Goal: Contribute content: Add original content to the website for others to see

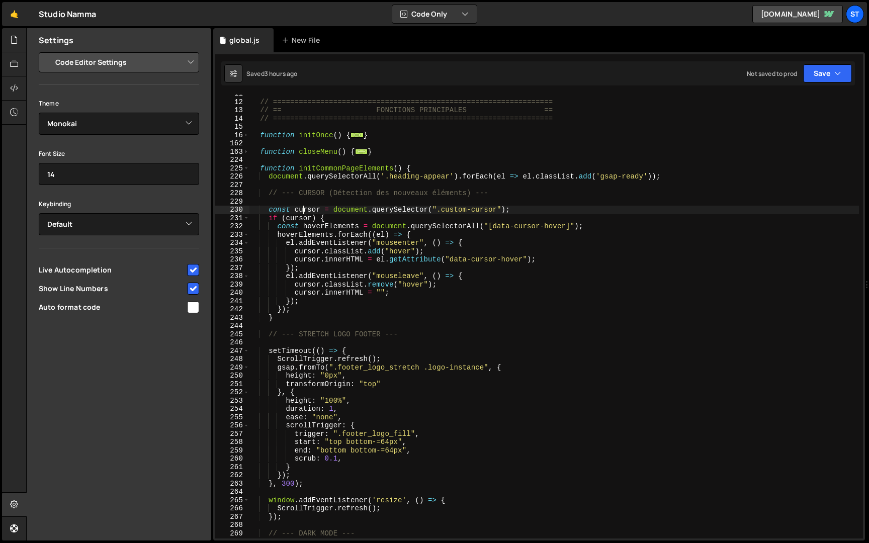
select select "editor"
select select "ace/theme/monokai"
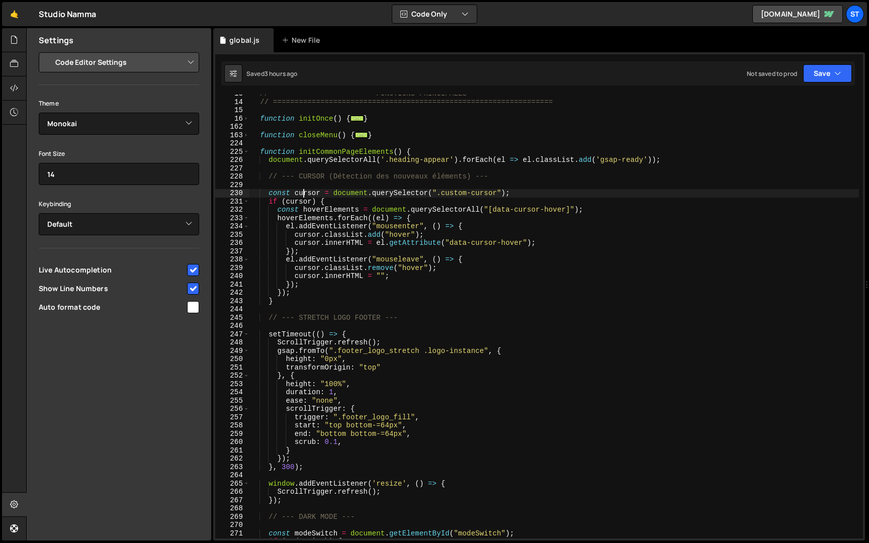
scroll to position [105, 0]
click at [249, 153] on span at bounding box center [246, 152] width 6 height 9
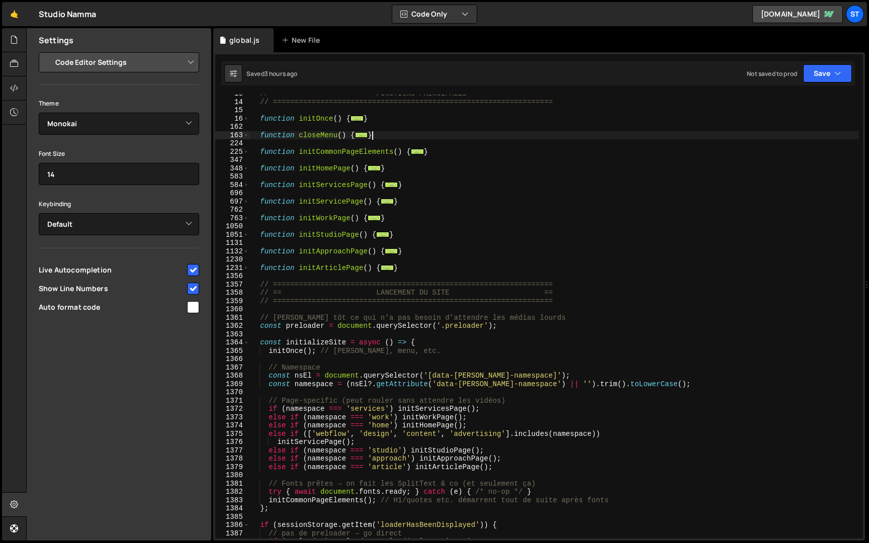
click at [388, 137] on div "// == FONCTIONS PRINCIPALES == // =============================================…" at bounding box center [555, 320] width 610 height 461
type textarea "}"
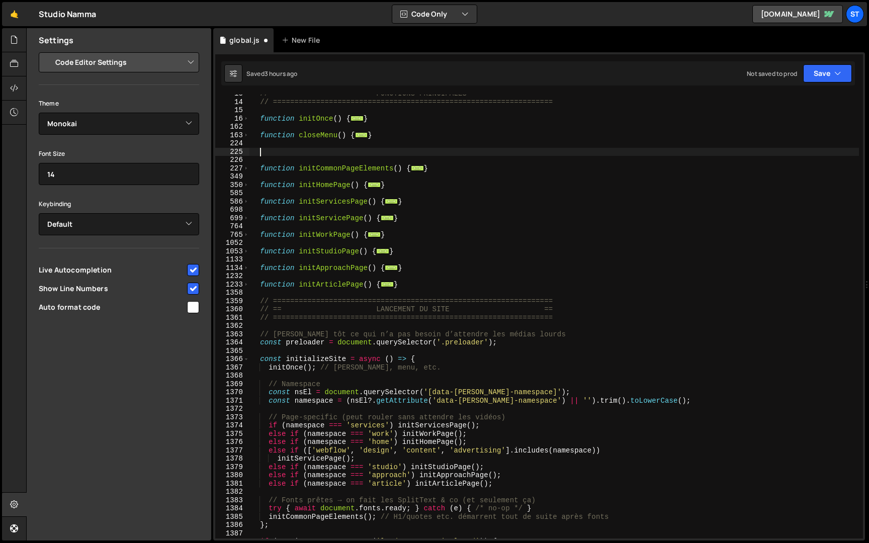
paste textarea "}"
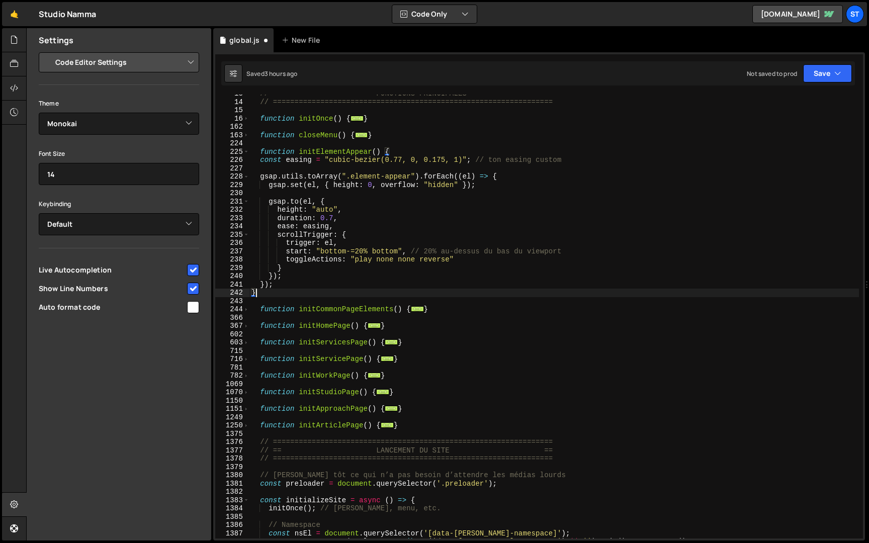
click at [254, 162] on div "// == FONCTIONS PRINCIPALES == // =============================================…" at bounding box center [555, 320] width 610 height 461
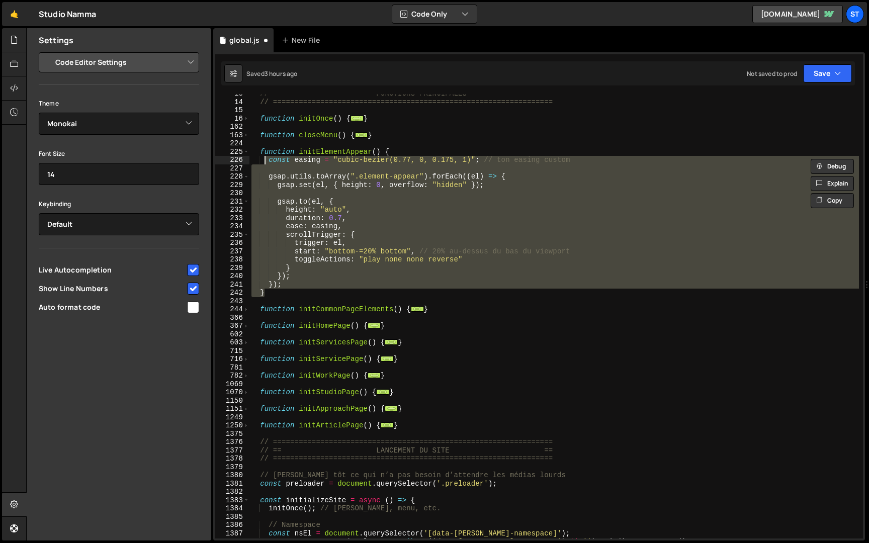
click at [278, 179] on div "// == FONCTIONS PRINCIPALES == // =============================================…" at bounding box center [555, 317] width 610 height 444
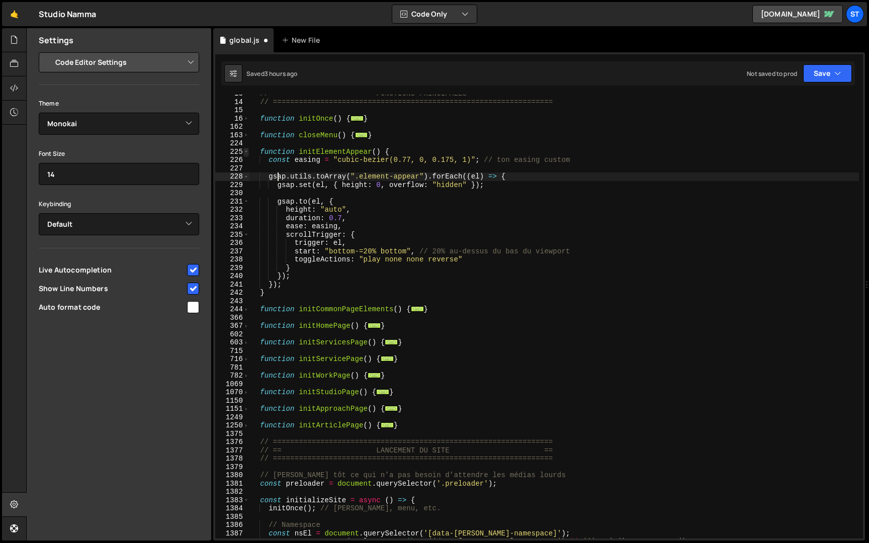
click at [247, 152] on span at bounding box center [246, 152] width 6 height 9
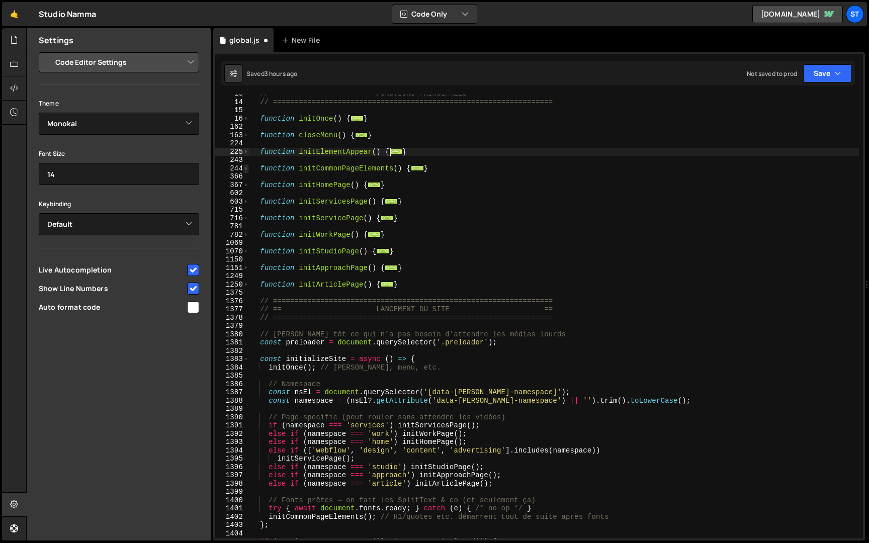
click at [245, 168] on span at bounding box center [246, 169] width 6 height 9
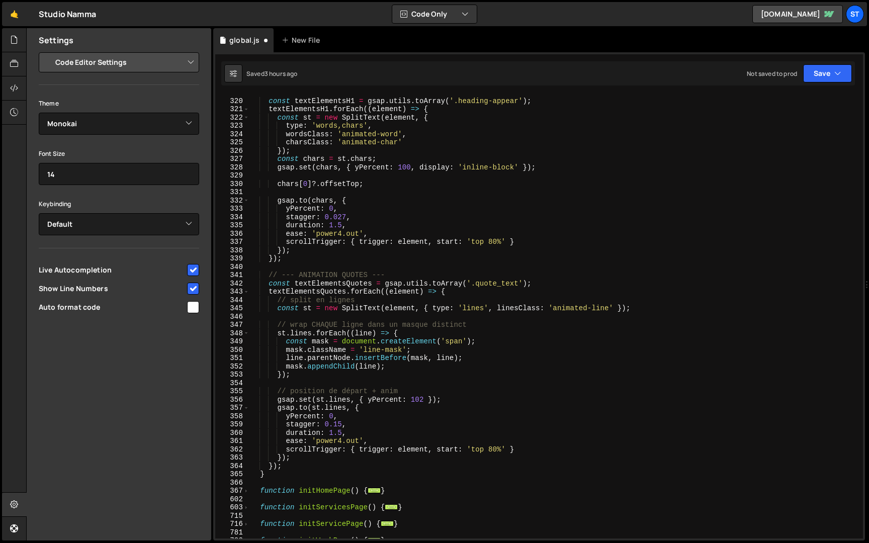
scroll to position [803, 0]
click at [303, 465] on div "const textElementsH1 = gsap . utils . toArray ( '.heading-appear' ) ; textEleme…" at bounding box center [555, 319] width 610 height 461
type textarea "});"
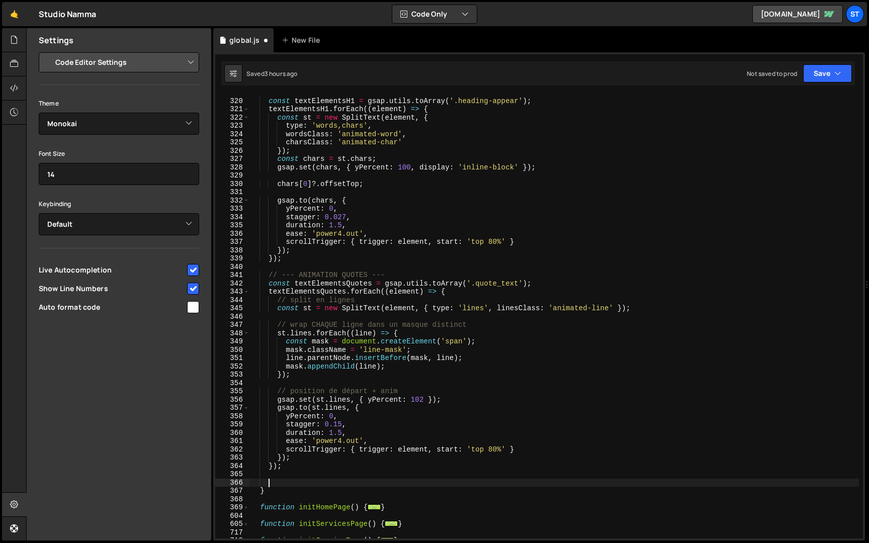
paste textarea "initElementAppear();"
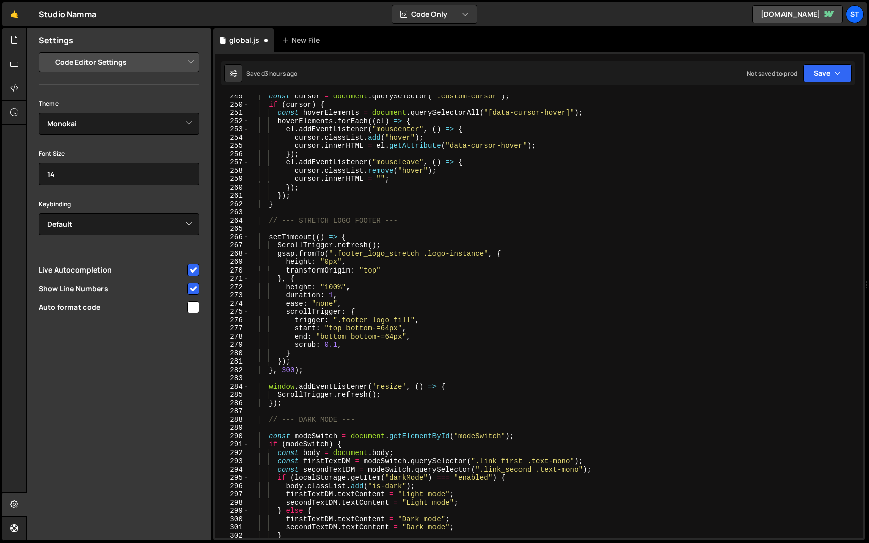
scroll to position [121, 0]
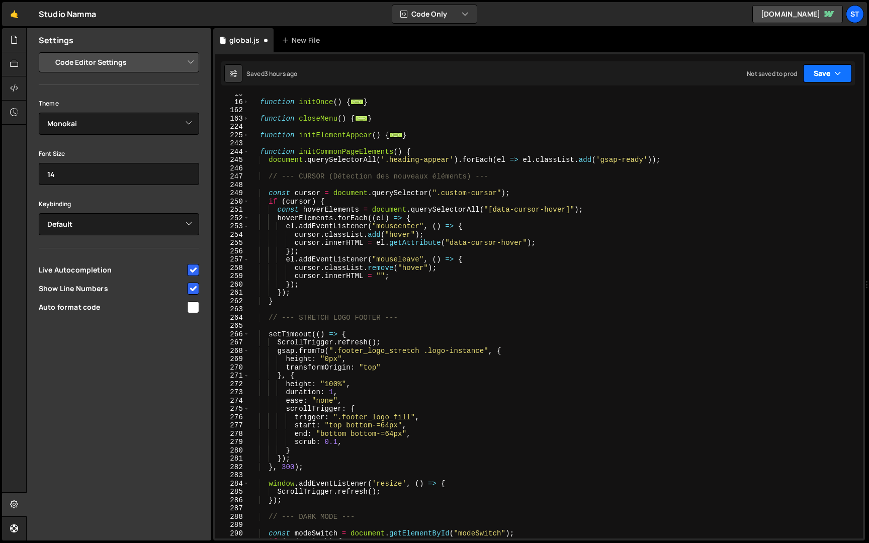
click at [830, 78] on button "Save" at bounding box center [827, 73] width 49 height 18
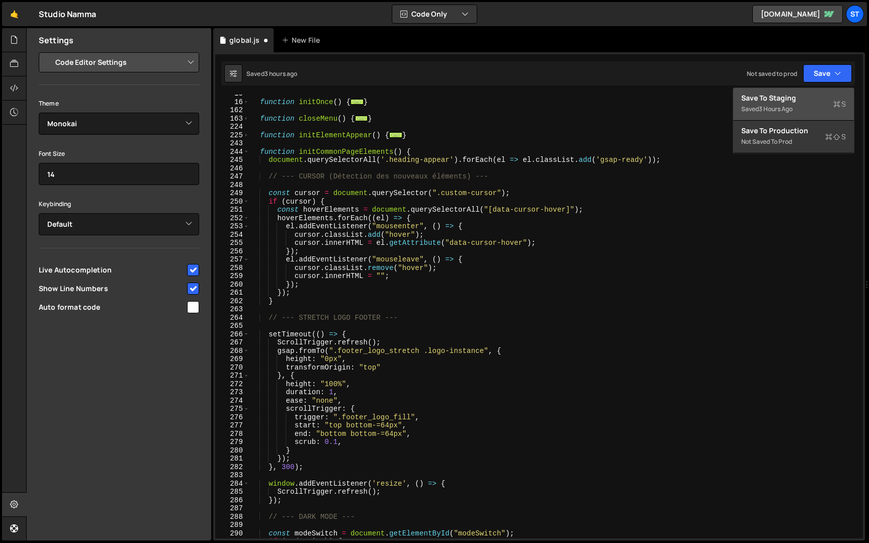
click at [803, 99] on div "Save to Staging S" at bounding box center [794, 98] width 105 height 10
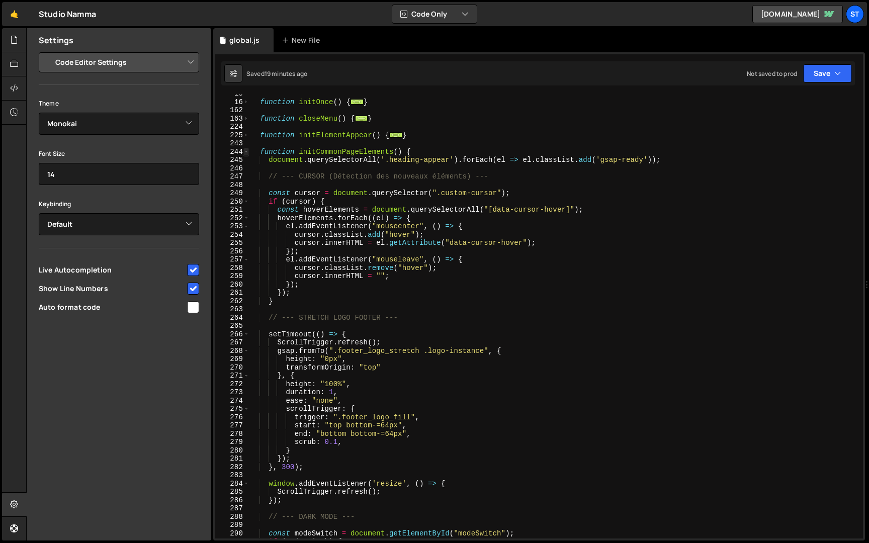
click at [247, 152] on span at bounding box center [246, 152] width 6 height 9
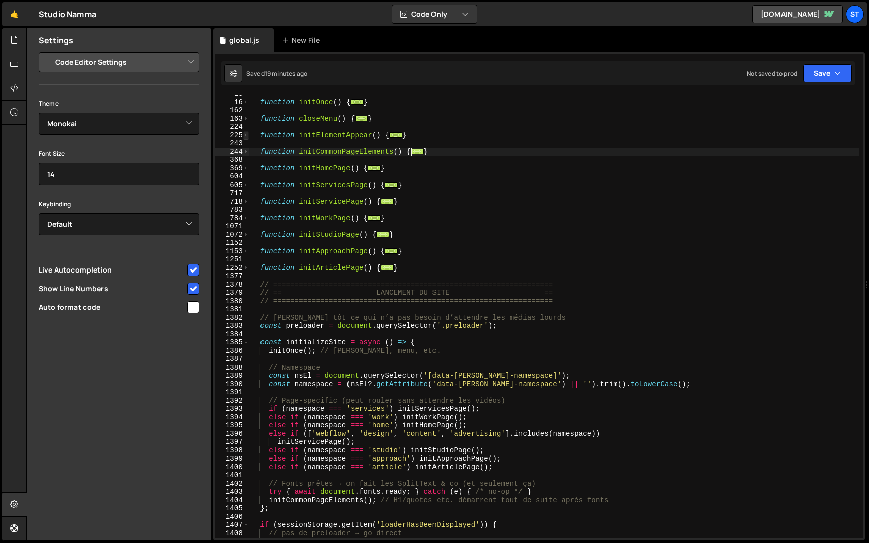
click at [247, 136] on span at bounding box center [246, 135] width 6 height 9
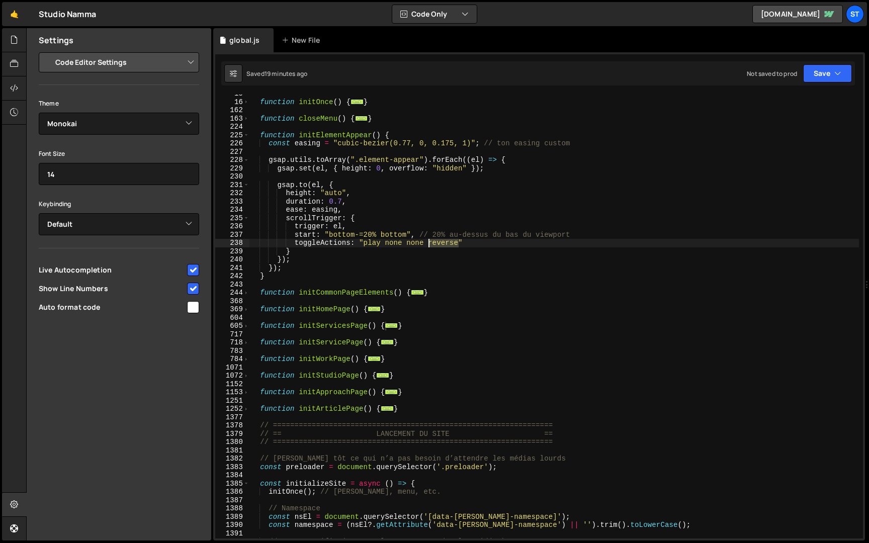
drag, startPoint x: 460, startPoint y: 243, endPoint x: 429, endPoint y: 242, distance: 30.7
click at [429, 242] on div "function initOnce ( ) { ... } function closeMenu ( ) { ... } function initEleme…" at bounding box center [555, 320] width 610 height 461
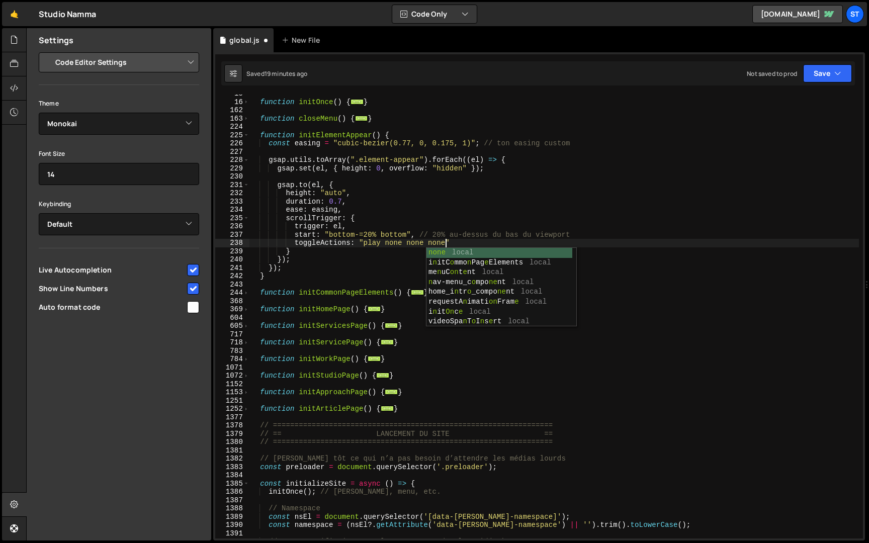
scroll to position [0, 13]
click at [419, 162] on div "function initOnce ( ) { ... } function closeMenu ( ) { ... } function initEleme…" at bounding box center [555, 320] width 610 height 461
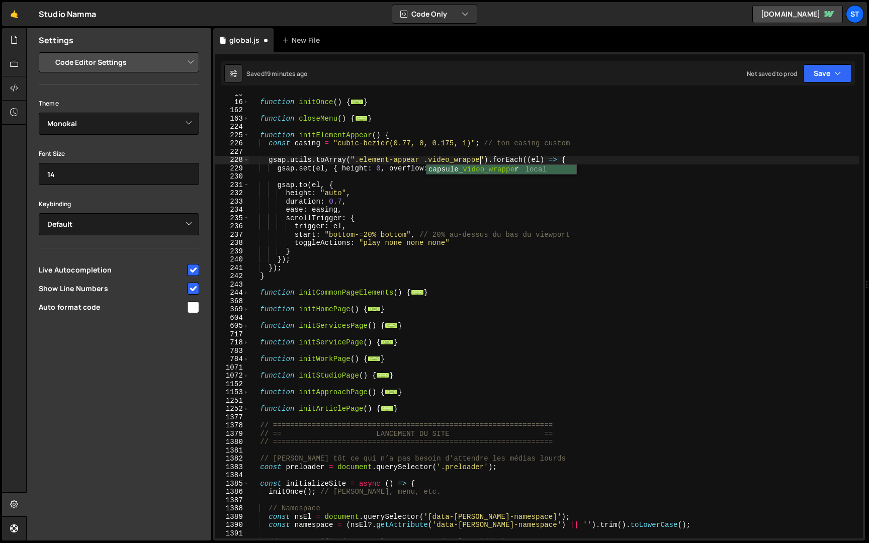
scroll to position [0, 16]
click at [503, 158] on div "function initOnce ( ) { ... } function closeMenu ( ) { ... } function initEleme…" at bounding box center [555, 320] width 610 height 461
click at [820, 72] on button "Save" at bounding box center [827, 73] width 49 height 18
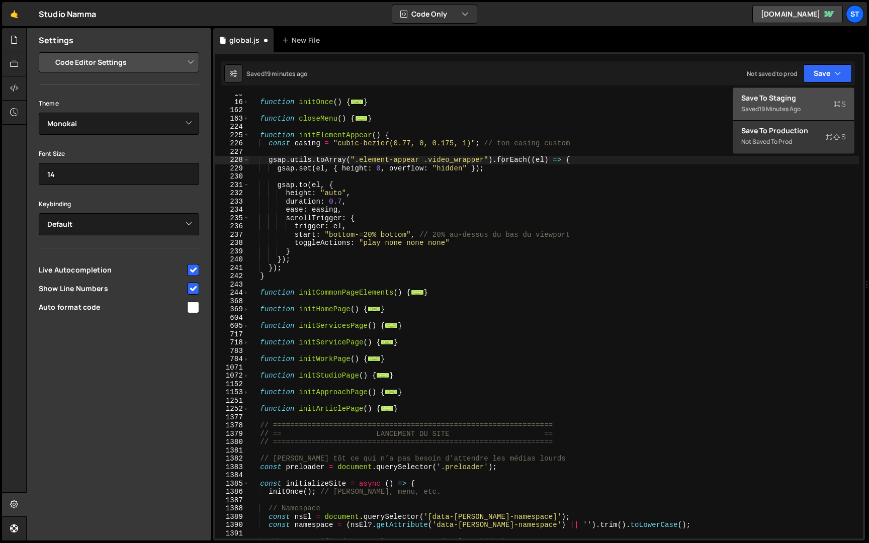
click at [782, 106] on div "19 minutes ago" at bounding box center [780, 109] width 42 height 9
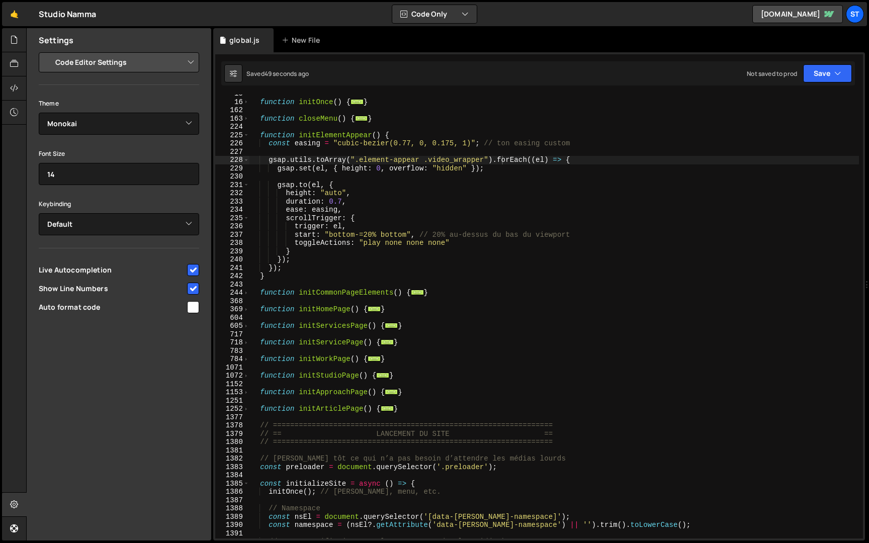
click at [449, 160] on div "function initOnce ( ) { ... } function closeMenu ( ) { ... } function initEleme…" at bounding box center [555, 320] width 610 height 461
click at [672, 120] on div "function initOnce ( ) { ... } function closeMenu ( ) { ... } function initEleme…" at bounding box center [555, 320] width 610 height 461
click at [828, 77] on button "Save" at bounding box center [827, 73] width 49 height 18
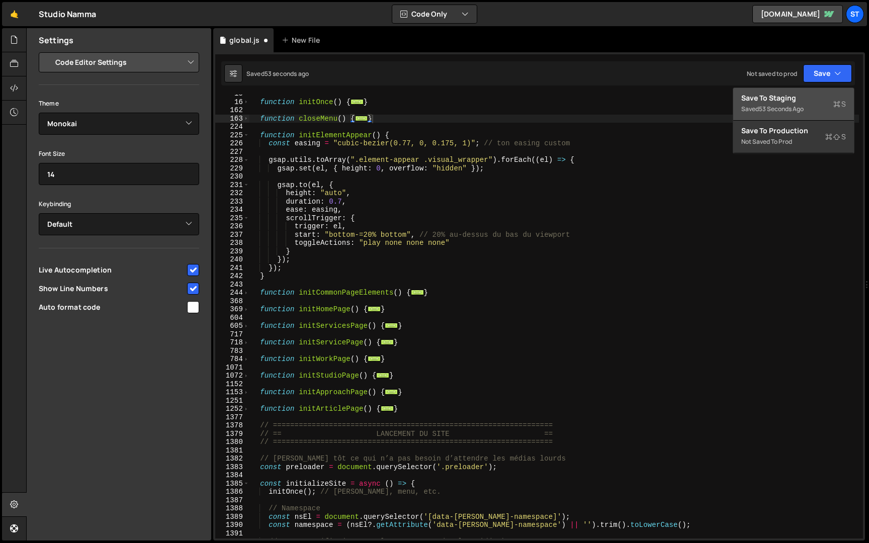
click at [769, 106] on div "53 seconds ago" at bounding box center [781, 109] width 45 height 9
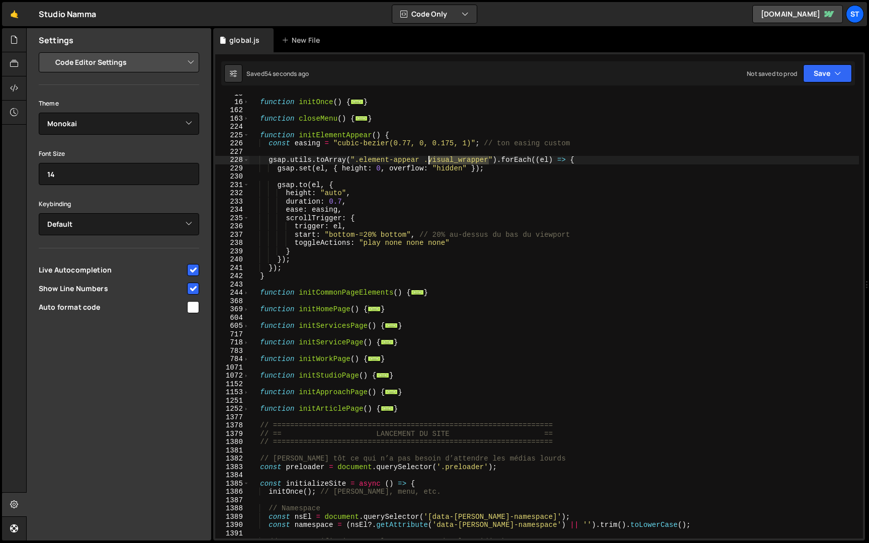
drag, startPoint x: 489, startPoint y: 158, endPoint x: 428, endPoint y: 160, distance: 60.4
click at [428, 160] on div "function initOnce ( ) { ... } function closeMenu ( ) { ... } function initEleme…" at bounding box center [555, 320] width 610 height 461
drag, startPoint x: 420, startPoint y: 159, endPoint x: 358, endPoint y: 158, distance: 61.9
click at [358, 158] on div "function initOnce ( ) { ... } function closeMenu ( ) { ... } function initEleme…" at bounding box center [555, 320] width 610 height 461
click at [317, 207] on div "function initOnce ( ) { ... } function closeMenu ( ) { ... } function initEleme…" at bounding box center [555, 320] width 610 height 461
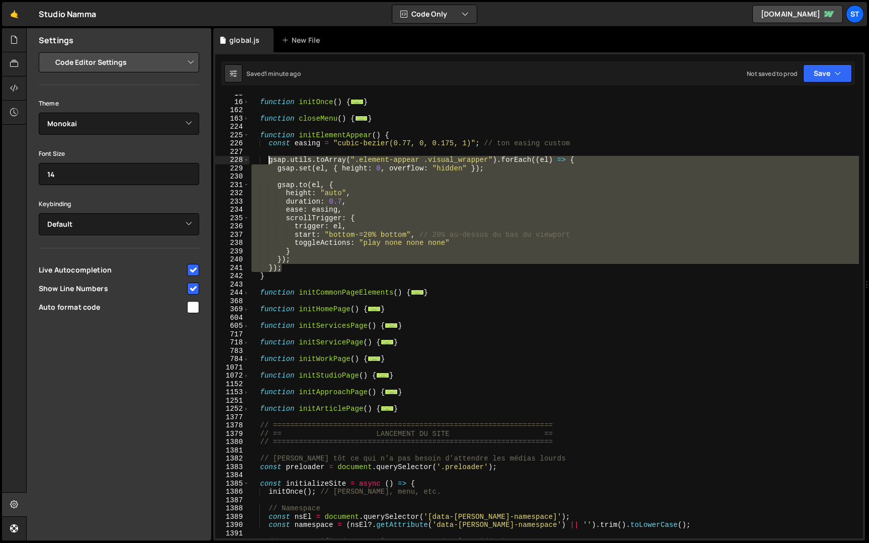
drag, startPoint x: 283, startPoint y: 268, endPoint x: 268, endPoint y: 160, distance: 108.6
click at [268, 160] on div "function initOnce ( ) { ... } function closeMenu ( ) { ... } function initEleme…" at bounding box center [555, 320] width 610 height 461
paste textarea
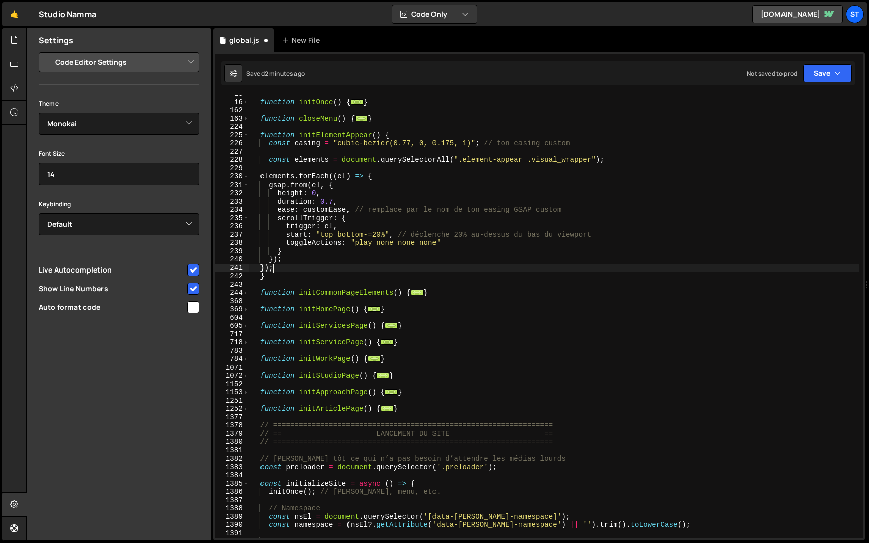
click at [262, 170] on div "function initOnce ( ) { ... } function closeMenu ( ) { ... } function initEleme…" at bounding box center [555, 320] width 610 height 461
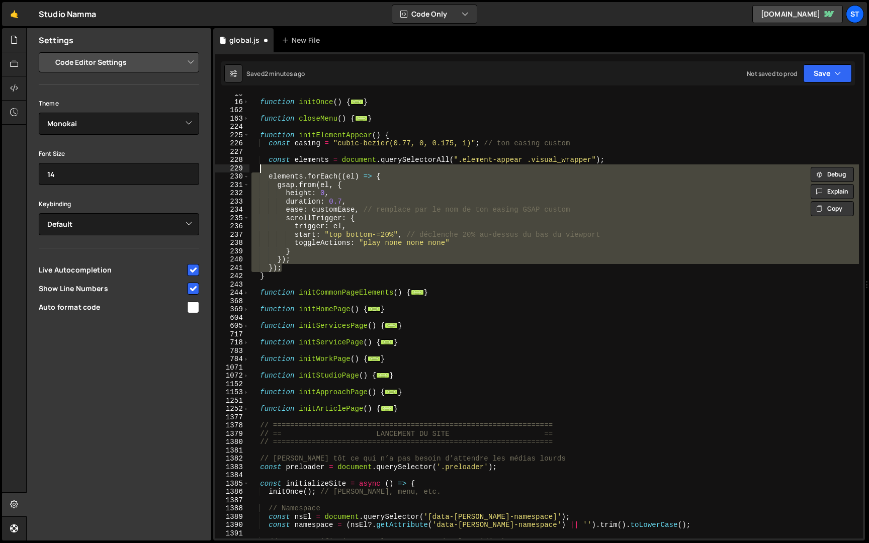
click at [329, 196] on div "function initOnce ( ) { ... } function closeMenu ( ) { ... } function initEleme…" at bounding box center [555, 317] width 610 height 444
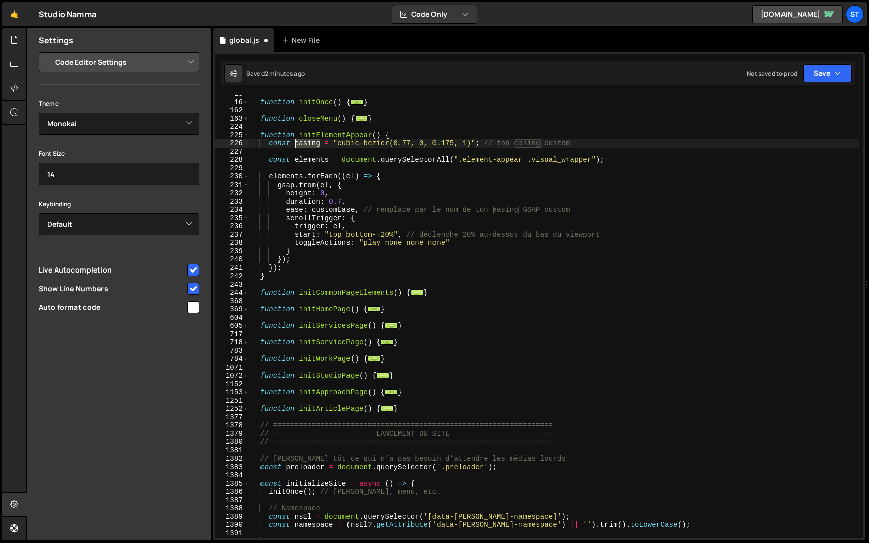
drag, startPoint x: 320, startPoint y: 143, endPoint x: 294, endPoint y: 141, distance: 26.2
click at [294, 141] on div "function initOnce ( ) { ... } function closeMenu ( ) { ... } function initEleme…" at bounding box center [555, 320] width 610 height 461
drag, startPoint x: 355, startPoint y: 210, endPoint x: 313, endPoint y: 210, distance: 41.8
click at [313, 210] on div "function initOnce ( ) { ... } function closeMenu ( ) { ... } function initEleme…" at bounding box center [555, 320] width 610 height 461
paste textarea "easing"
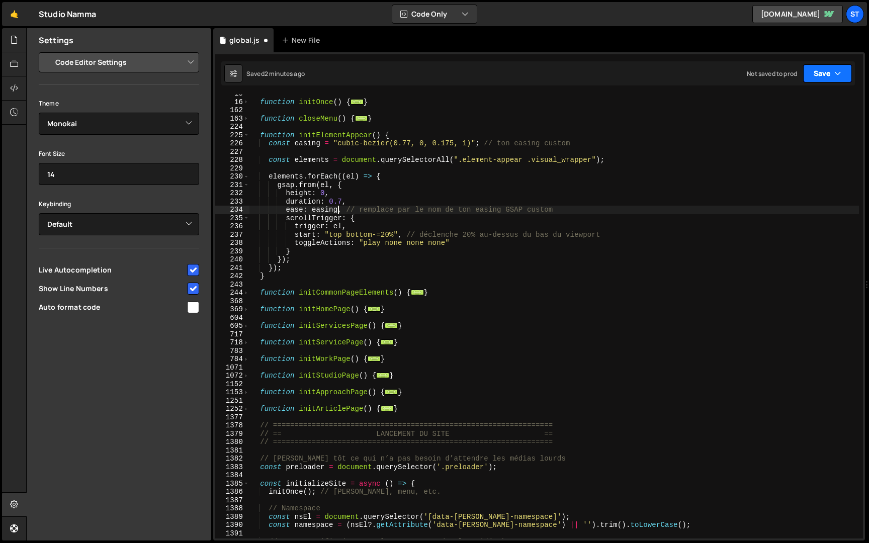
click at [842, 73] on button "Save" at bounding box center [827, 73] width 49 height 18
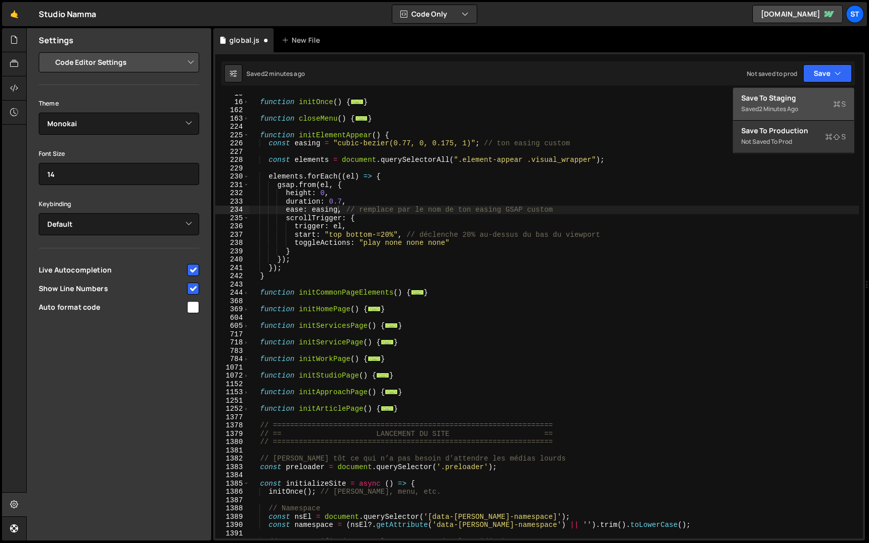
click at [798, 98] on div "Save to Staging S" at bounding box center [794, 98] width 105 height 10
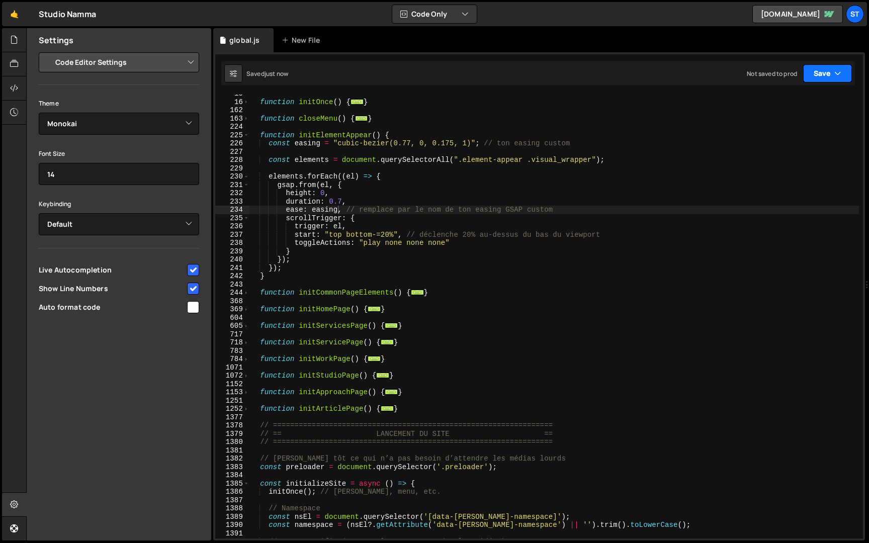
click at [838, 75] on icon "button" at bounding box center [838, 73] width 7 height 10
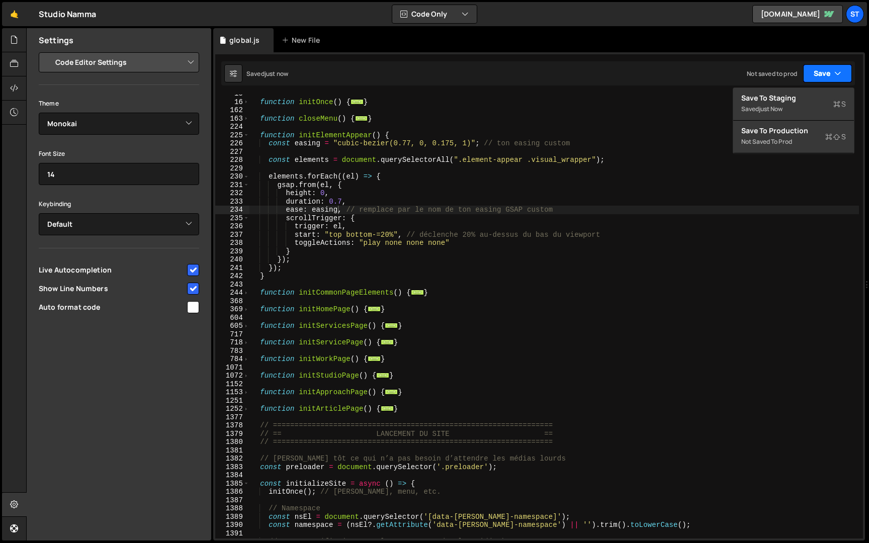
click at [838, 75] on icon "button" at bounding box center [838, 73] width 7 height 10
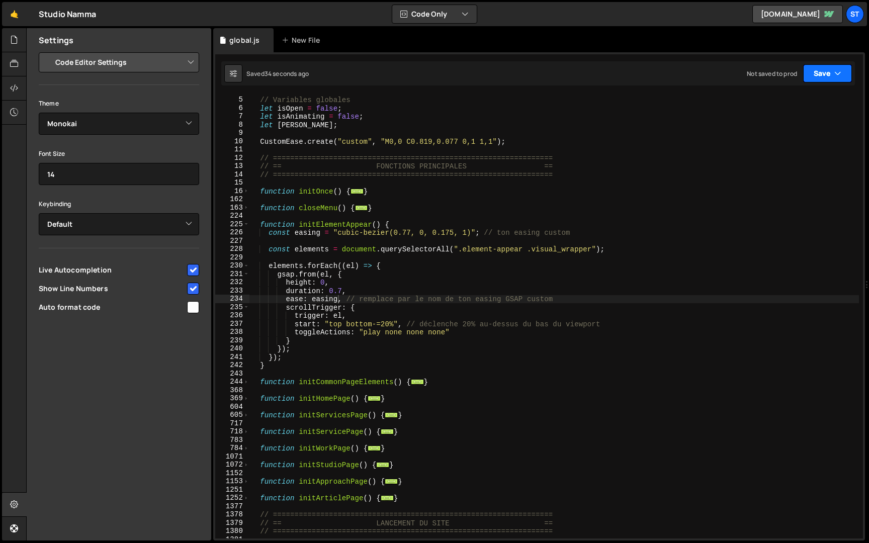
scroll to position [0, 0]
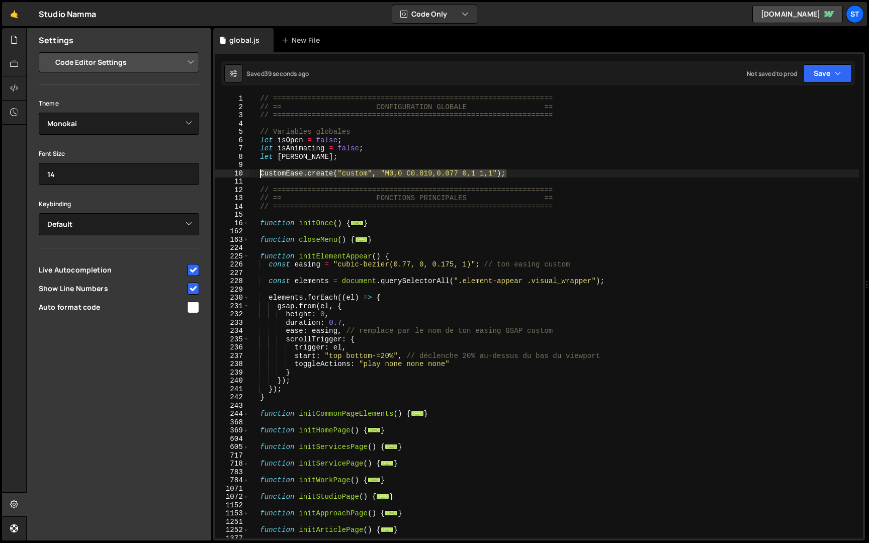
drag, startPoint x: 519, startPoint y: 173, endPoint x: 262, endPoint y: 173, distance: 257.1
click at [262, 173] on div "// ================================================================= // == CONF…" at bounding box center [555, 325] width 610 height 461
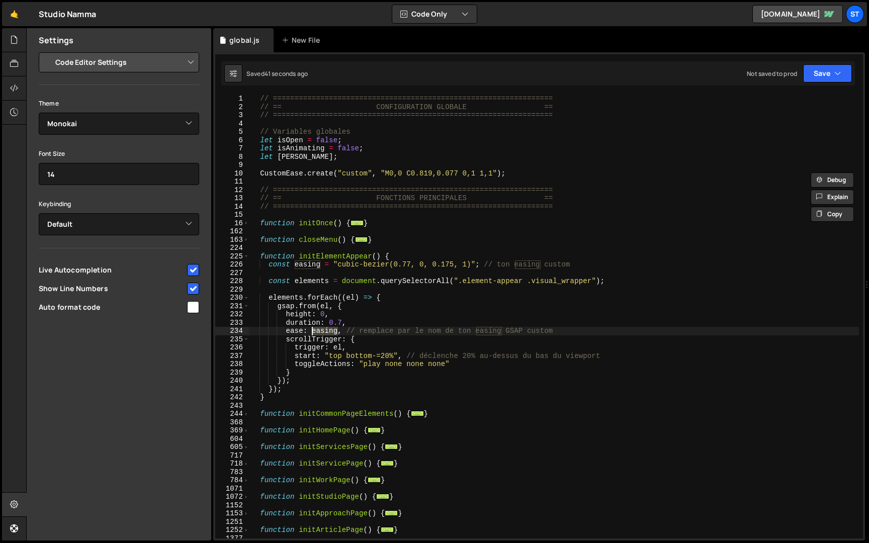
drag, startPoint x: 338, startPoint y: 333, endPoint x: 311, endPoint y: 333, distance: 26.7
click at [311, 333] on div "// ================================================================= // == CONF…" at bounding box center [555, 325] width 610 height 461
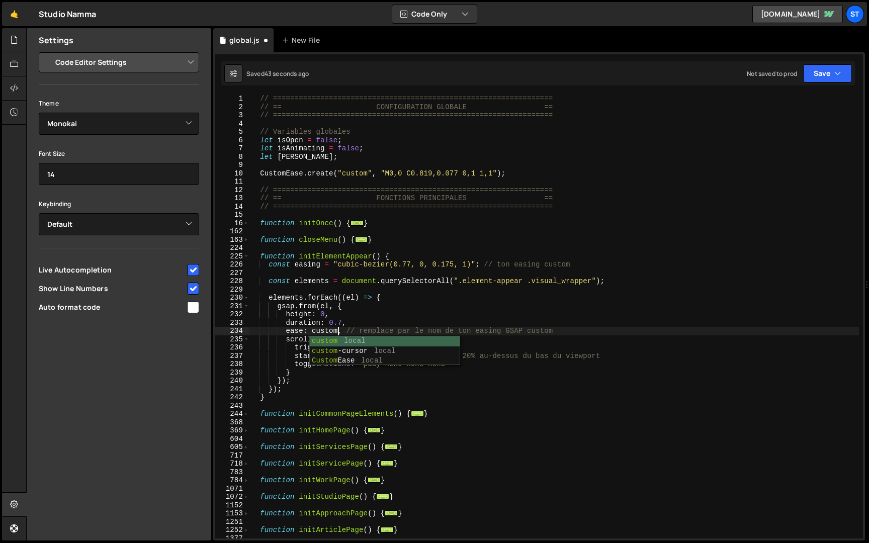
scroll to position [0, 6]
click at [473, 329] on div "// ================================================================= // == CONF…" at bounding box center [555, 325] width 610 height 461
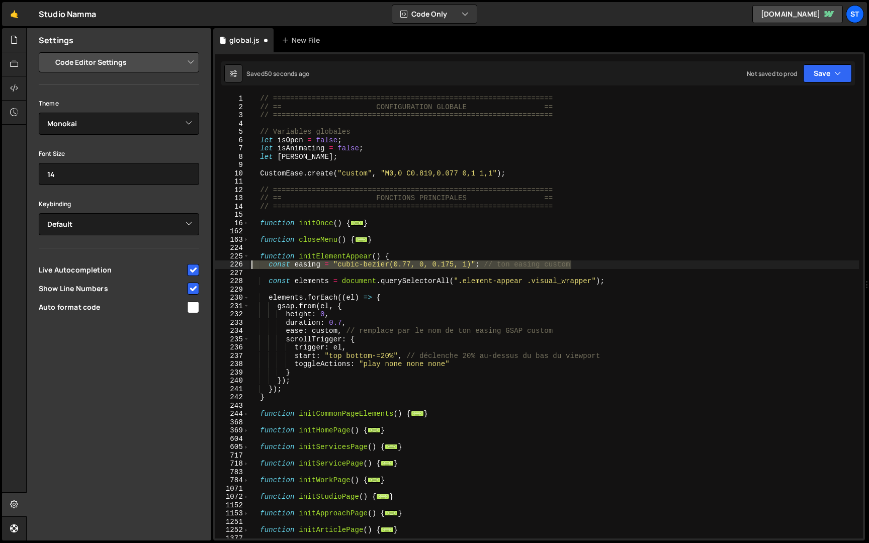
drag, startPoint x: 586, startPoint y: 265, endPoint x: 158, endPoint y: 262, distance: 427.6
click at [158, 262] on div "Files New File Javascript files 1 global.js 0 CSS files Copy share link Edit Fi…" at bounding box center [447, 284] width 843 height 513
type textarea "const easing = "cubic-bezier(0.77, 0, 0.175, 1)"; // ton easing custom"
type textarea "function initElementAppear() {"
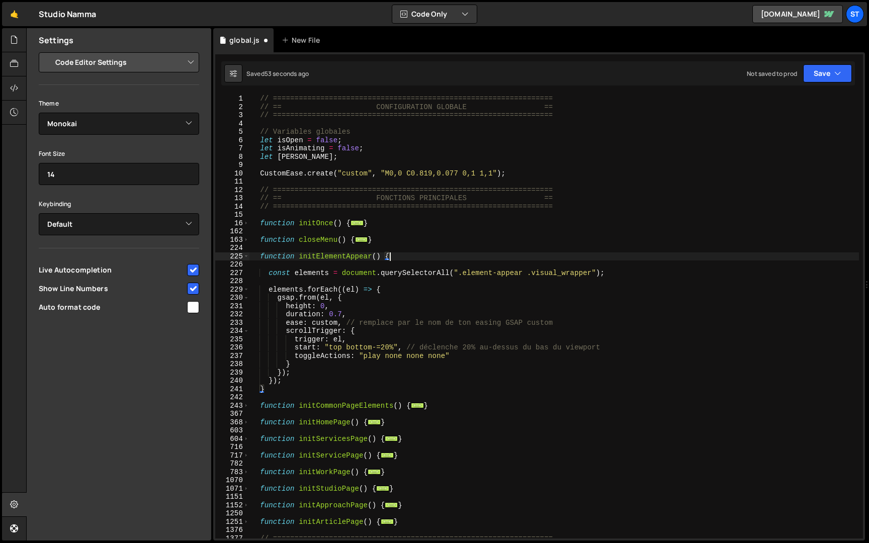
click at [275, 267] on div "// ================================================================= // == CONF…" at bounding box center [555, 325] width 610 height 461
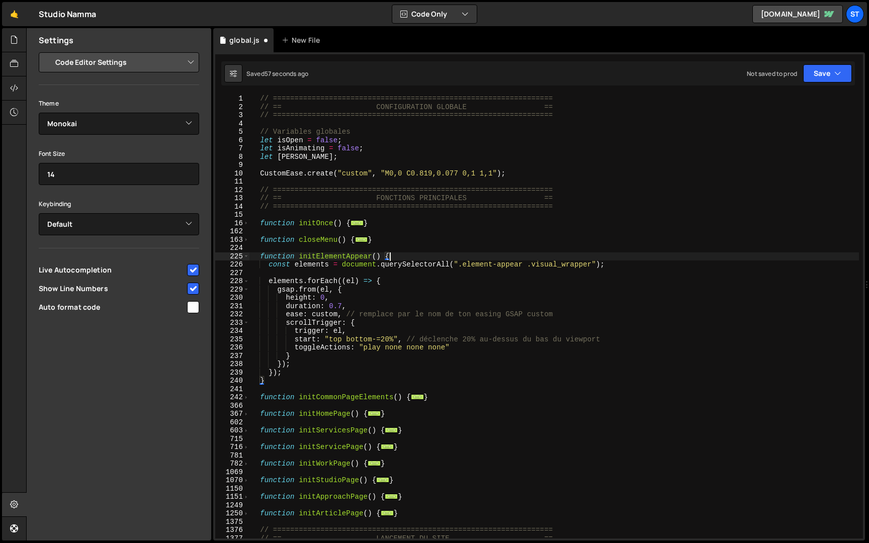
click at [343, 309] on div "// ================================================================= // == CONF…" at bounding box center [555, 325] width 610 height 461
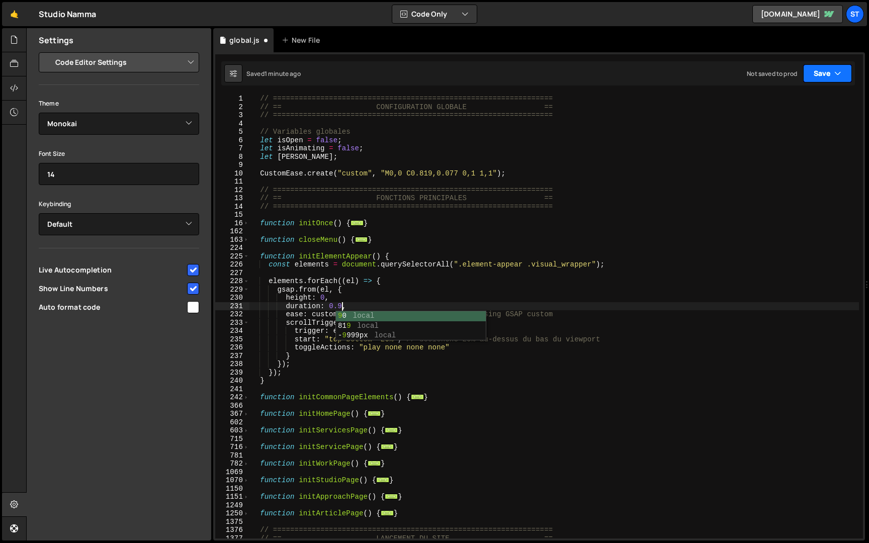
click at [836, 75] on icon "button" at bounding box center [838, 73] width 7 height 10
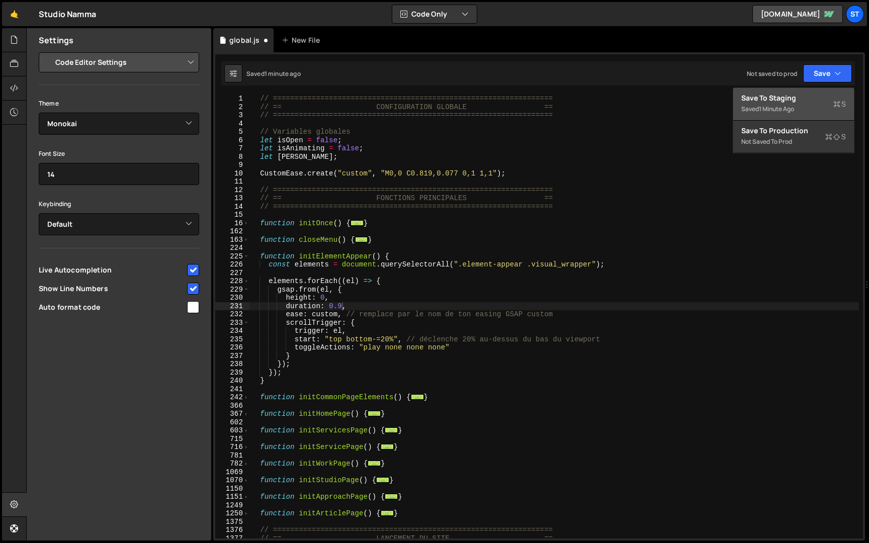
click at [794, 101] on div "Save to Staging S" at bounding box center [794, 98] width 105 height 10
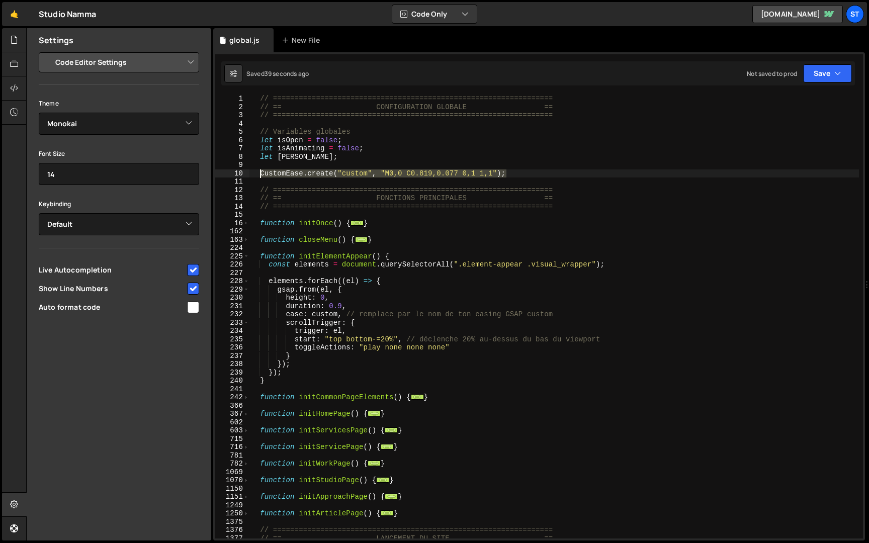
drag, startPoint x: 518, startPoint y: 175, endPoint x: 261, endPoint y: 174, distance: 257.6
click at [261, 174] on div "// ================================================================= // == CONF…" at bounding box center [555, 325] width 610 height 461
click at [611, 264] on div "// ================================================================= // == CONF…" at bounding box center [555, 325] width 610 height 461
type textarea "const elements = document.querySelectorAll(".element-appear .visual_wrapper");"
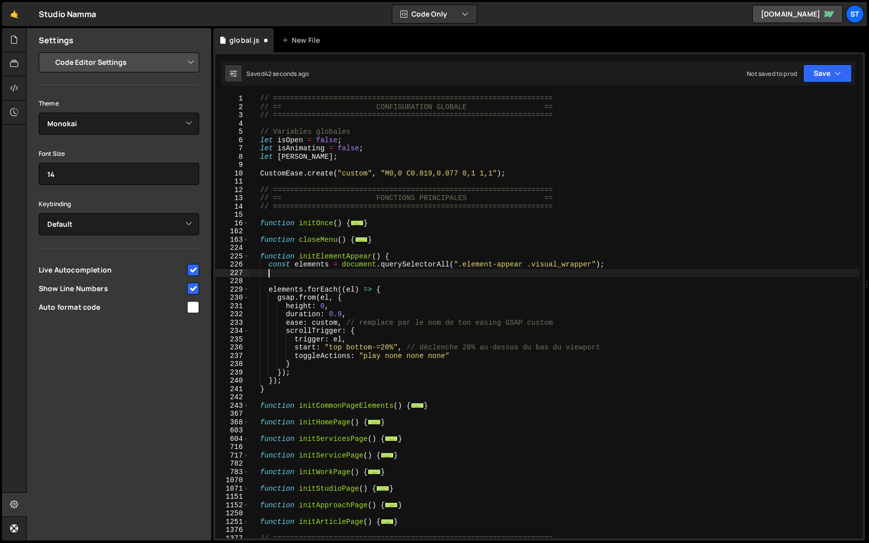
scroll to position [0, 1]
paste textarea "CustomEase.create("custom", "M0,0 C0.819,0.077 0,1 1,1");"
click at [377, 273] on div "// ================================================================= // == CONF…" at bounding box center [555, 325] width 610 height 461
click at [340, 322] on div "// ================================================================= // == CONF…" at bounding box center [555, 325] width 610 height 461
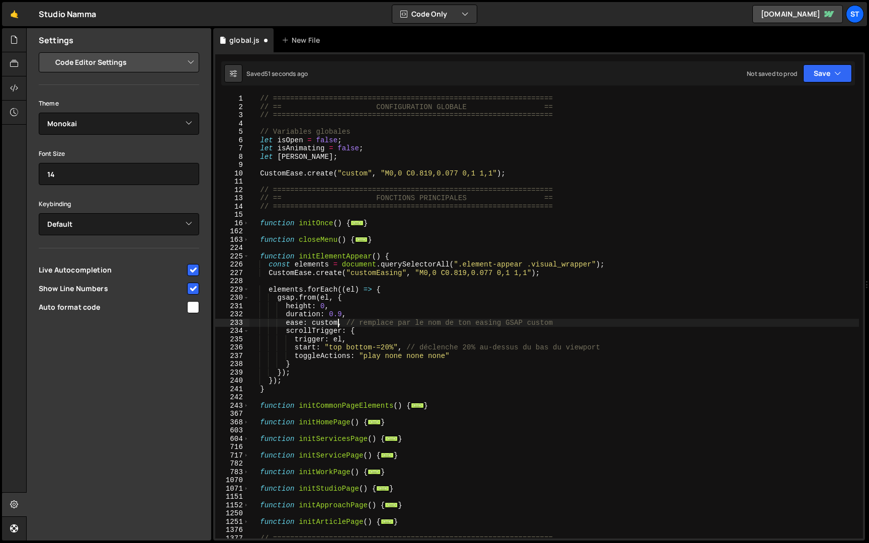
scroll to position [0, 7]
click at [311, 324] on div "// ================================================================= // == CONF…" at bounding box center [555, 325] width 610 height 461
click at [268, 272] on div "// ================================================================= // == CONF…" at bounding box center [555, 325] width 610 height 461
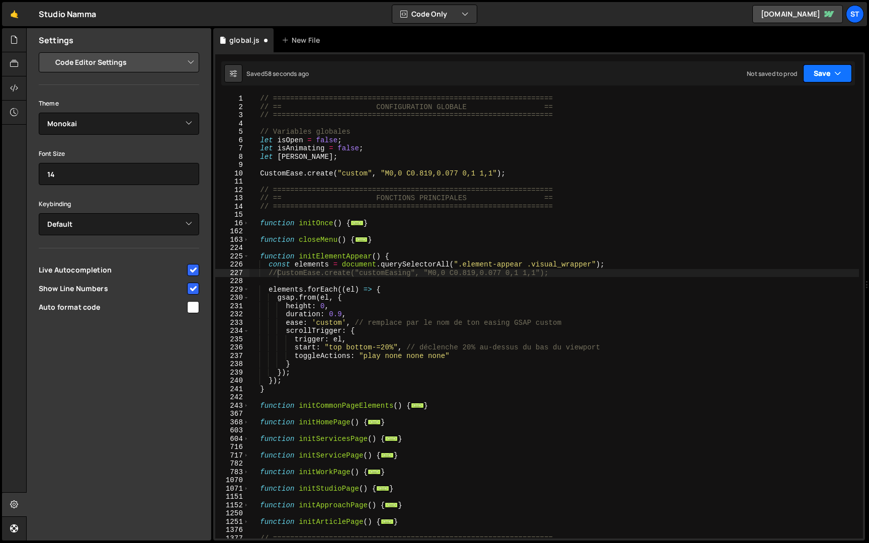
click at [839, 76] on icon "button" at bounding box center [838, 73] width 7 height 10
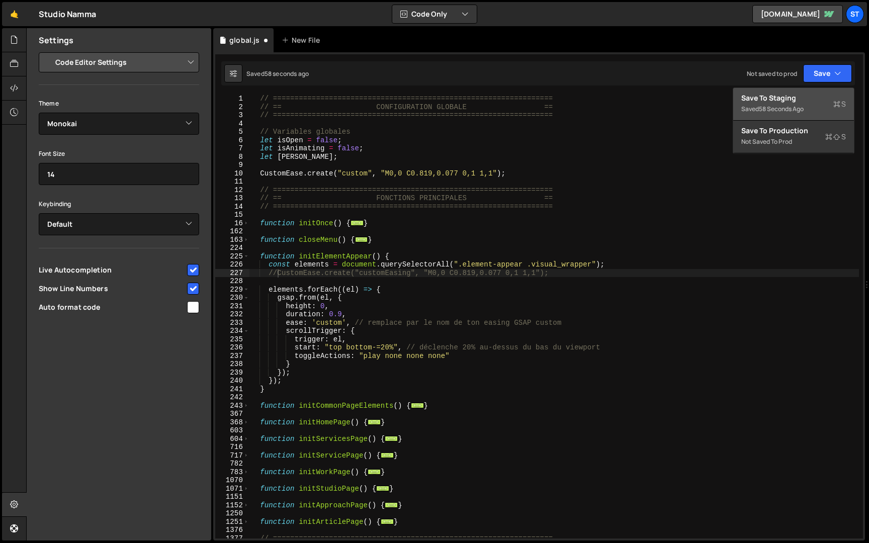
click at [810, 101] on div "Save to Staging S" at bounding box center [794, 98] width 105 height 10
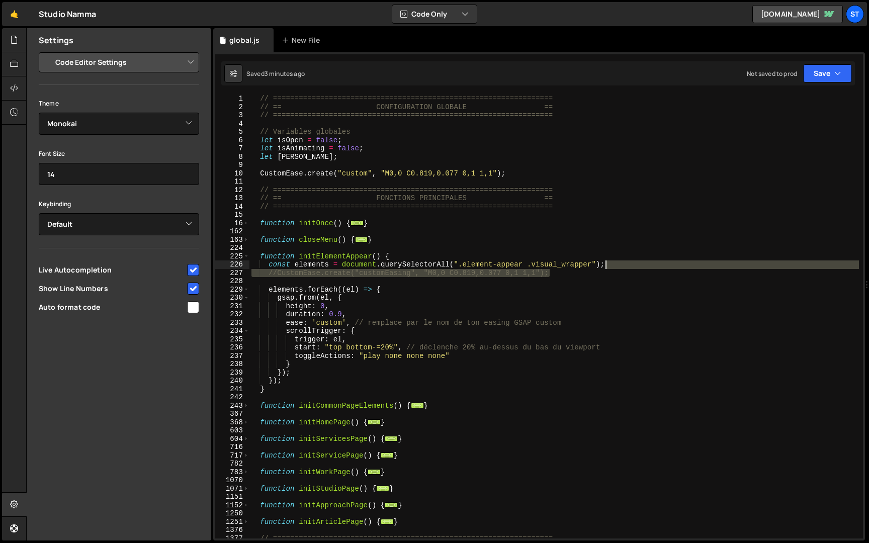
drag, startPoint x: 598, startPoint y: 273, endPoint x: 610, endPoint y: 268, distance: 12.9
click at [610, 268] on div "// ================================================================= // == CONF…" at bounding box center [555, 325] width 610 height 461
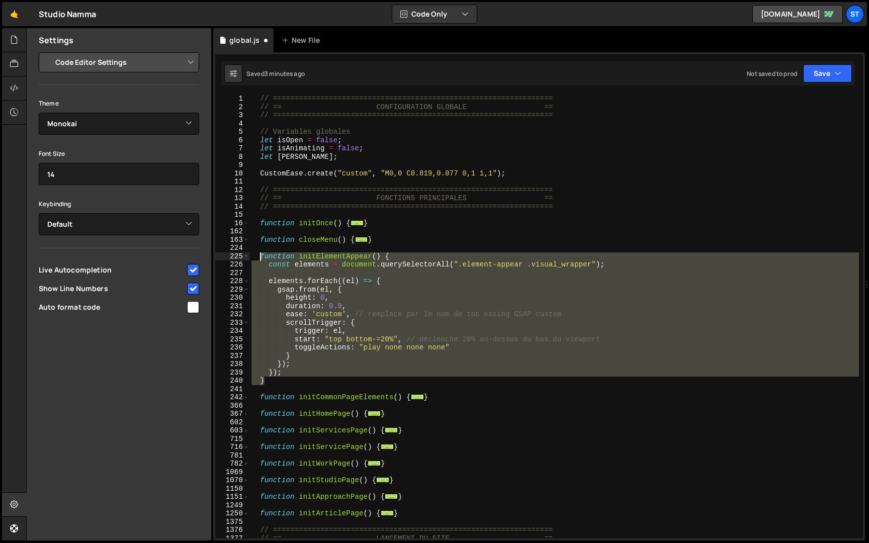
drag, startPoint x: 279, startPoint y: 380, endPoint x: 261, endPoint y: 258, distance: 123.5
click at [261, 258] on div "// ================================================================= // == CONF…" at bounding box center [555, 325] width 610 height 461
paste textarea "}"
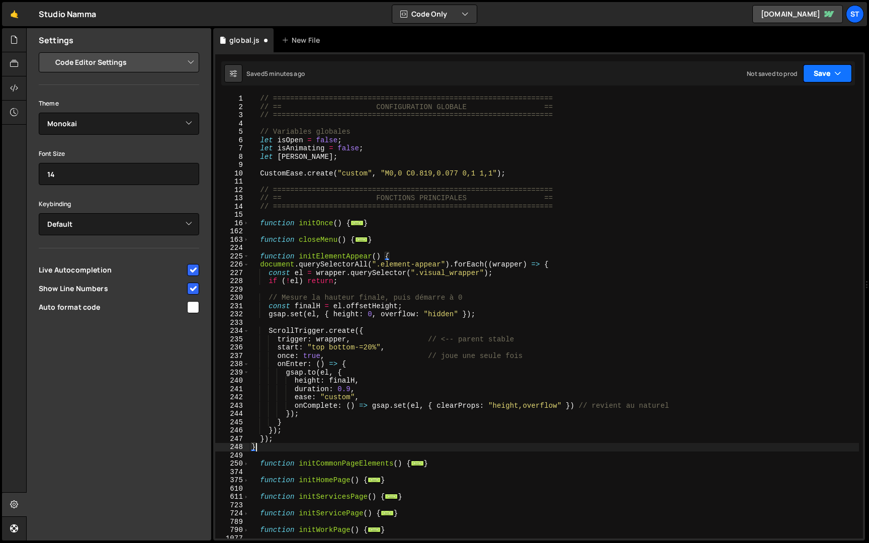
click at [814, 70] on button "Save" at bounding box center [827, 73] width 49 height 18
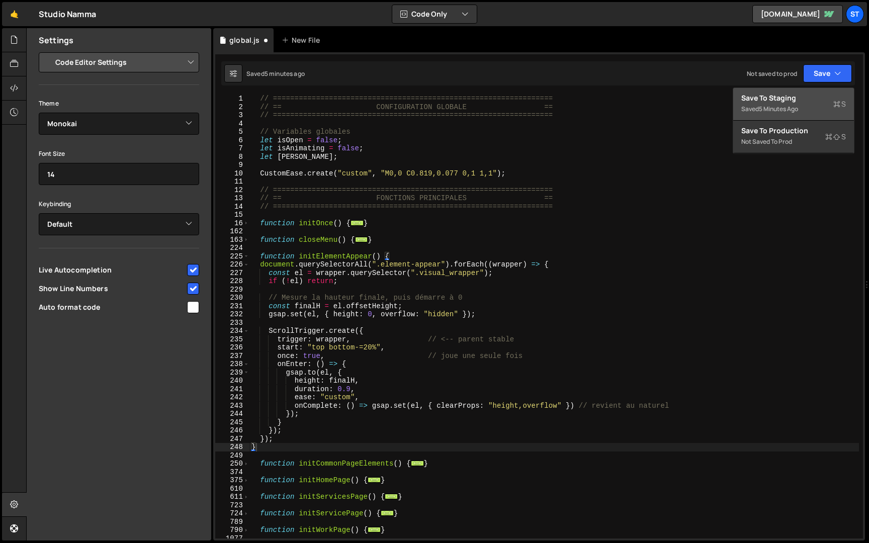
click at [816, 102] on div "Save to Staging S" at bounding box center [794, 98] width 105 height 10
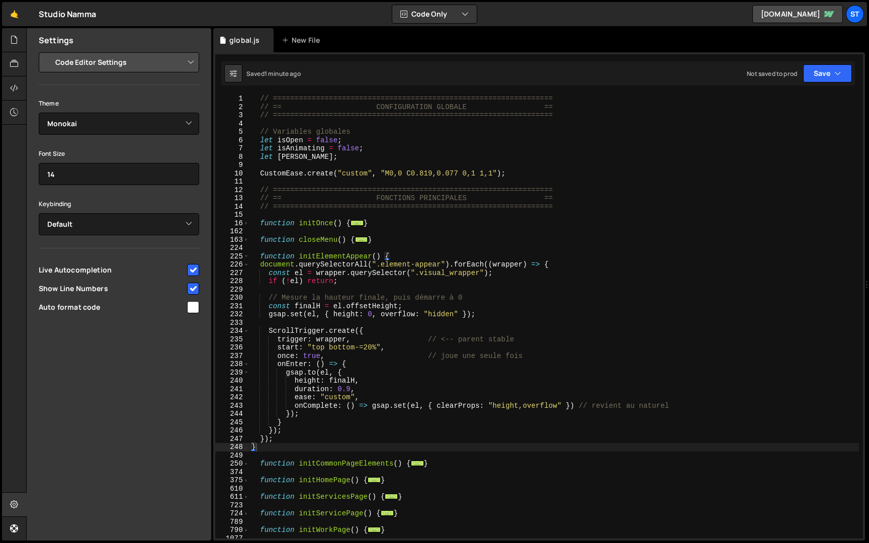
click at [451, 265] on div "// ================================================================= // == CONF…" at bounding box center [555, 325] width 610 height 461
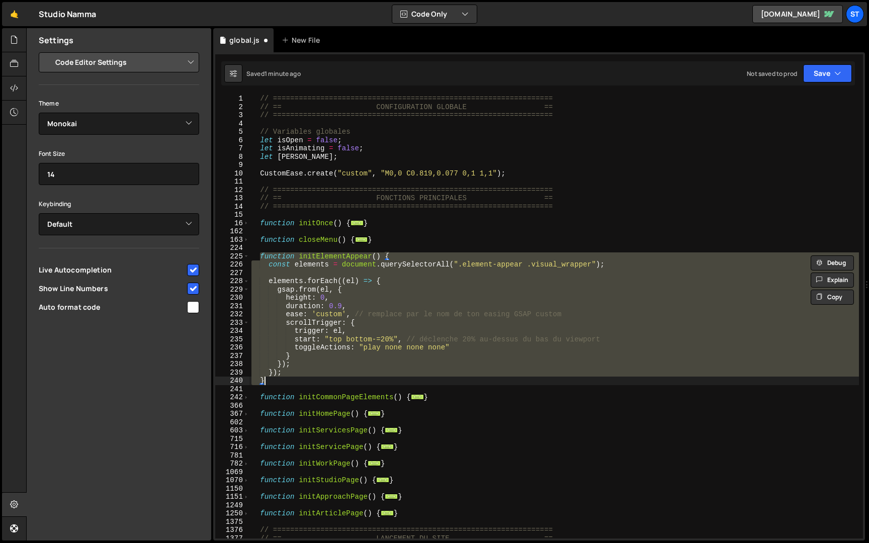
click at [525, 265] on div "// ================================================================= // == CONF…" at bounding box center [555, 317] width 610 height 444
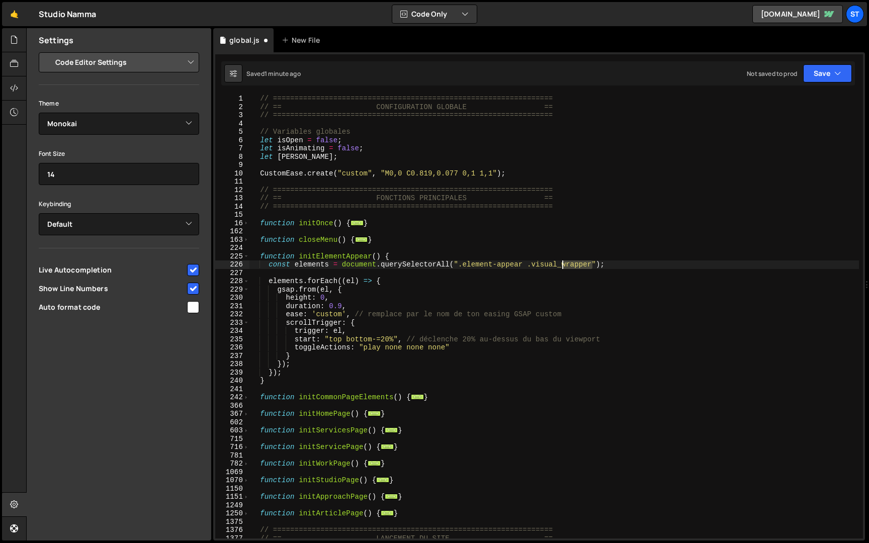
drag, startPoint x: 593, startPoint y: 265, endPoint x: 563, endPoint y: 265, distance: 29.2
click at [563, 265] on div "// ================================================================= // == CONF…" at bounding box center [555, 325] width 610 height 461
click at [825, 73] on button "Save" at bounding box center [827, 73] width 49 height 18
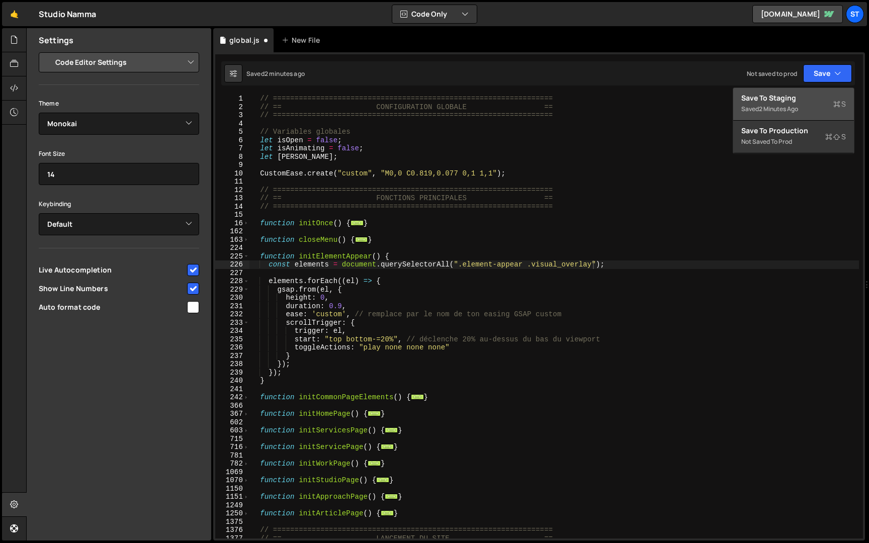
click at [799, 95] on div "Save to Staging S" at bounding box center [794, 98] width 105 height 10
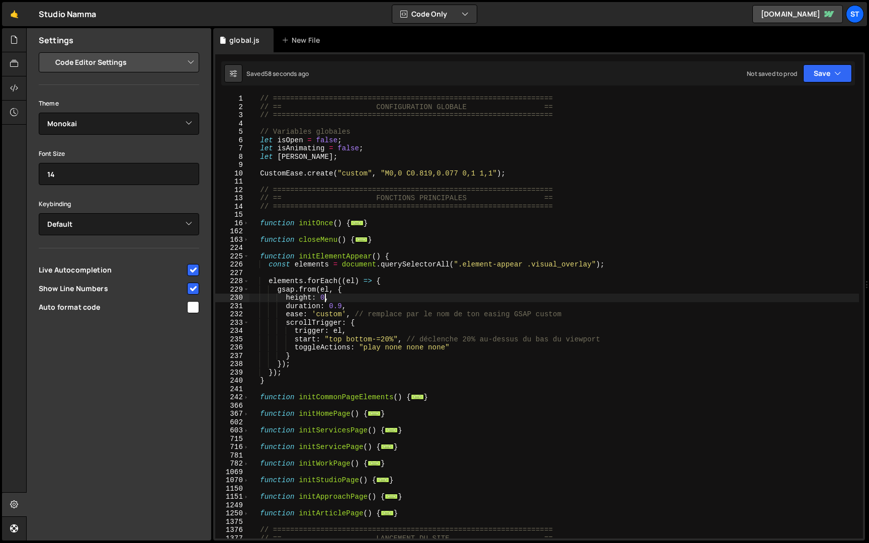
scroll to position [0, 5]
click at [323, 300] on div "// ================================================================= // == CONF…" at bounding box center [555, 325] width 610 height 461
type textarea "height: "100%,"
click at [820, 76] on button "Save" at bounding box center [827, 73] width 49 height 18
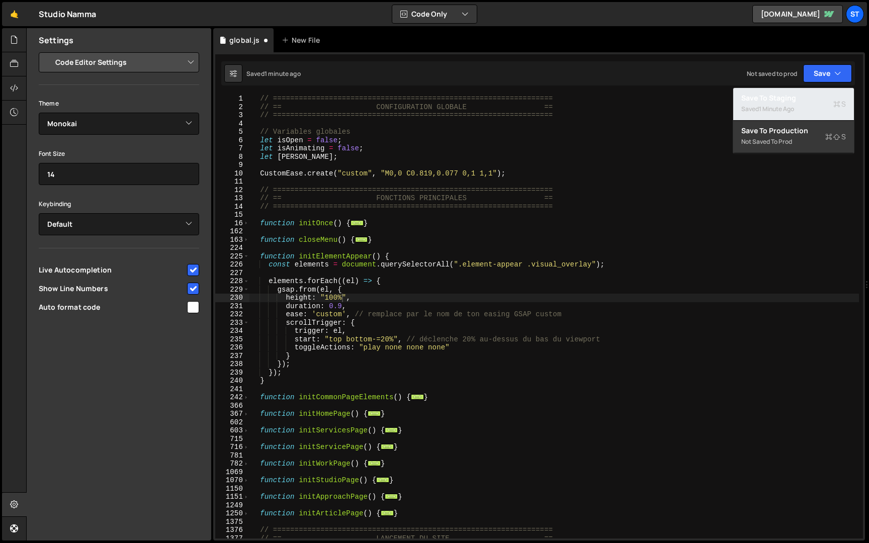
click at [791, 109] on div "1 minute ago" at bounding box center [776, 109] width 35 height 9
